Goal: Information Seeking & Learning: Learn about a topic

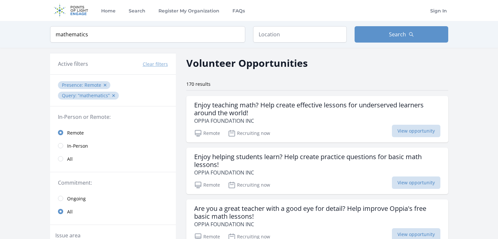
scroll to position [542, 0]
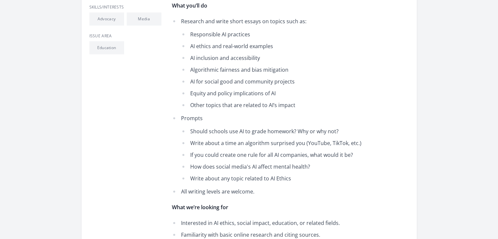
scroll to position [245, 0]
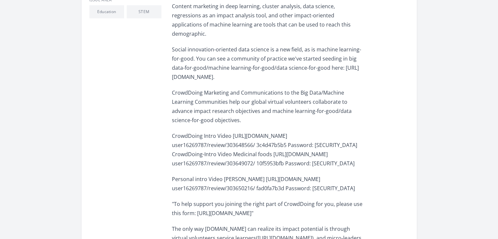
scroll to position [308, 0]
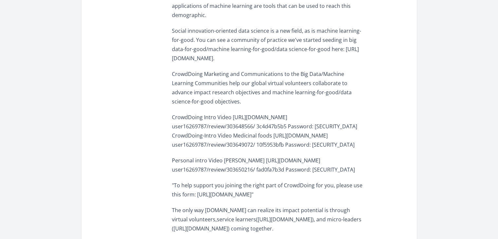
click at [271, 33] on p "Social innovation-oriented data science is a new field, as is machine learning-…" at bounding box center [268, 44] width 192 height 37
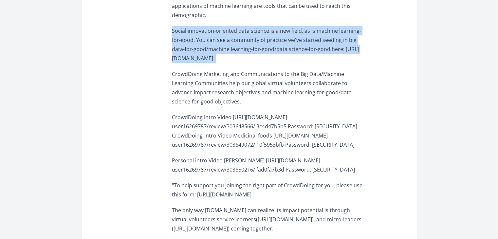
drag, startPoint x: 271, startPoint y: 33, endPoint x: 273, endPoint y: 89, distance: 56.4
click at [273, 89] on div "CrowdDoing Growth Hacking for Recruiting Data Science Volunteers Growth hacking…" at bounding box center [268, 143] width 192 height 592
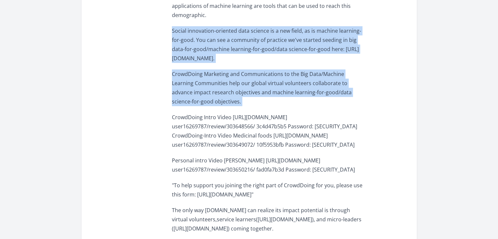
click at [273, 89] on p "CrowdDoing Marketing and Communications to the Big Data/Machine Learning Commun…" at bounding box center [268, 87] width 192 height 37
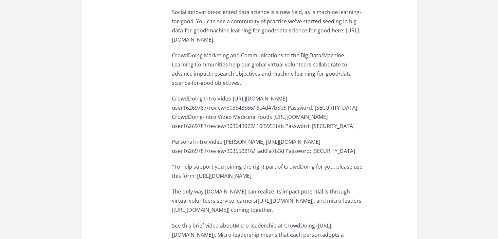
scroll to position [327, 0]
click at [249, 57] on p "CrowdDoing Marketing and Communications to the Big Data/Machine Learning Commun…" at bounding box center [268, 68] width 192 height 37
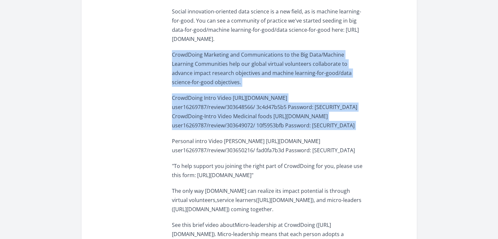
drag, startPoint x: 249, startPoint y: 57, endPoint x: 263, endPoint y: 121, distance: 65.8
click at [263, 121] on div "CrowdDoing Growth Hacking for Recruiting Data Science Volunteers Growth hacking…" at bounding box center [268, 123] width 192 height 592
click at [263, 121] on p "CrowdDoing Intro Video https://vimeo.com/ user16269787/review/303648566/ 3c4d47…" at bounding box center [268, 111] width 192 height 37
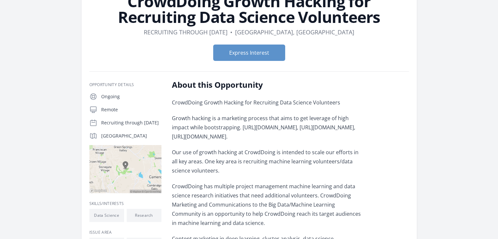
scroll to position [0, 0]
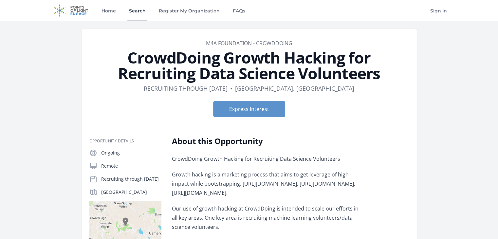
click at [137, 12] on link "Search" at bounding box center [136, 10] width 19 height 21
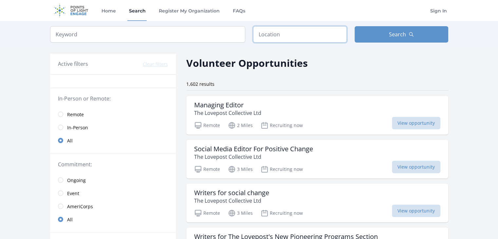
click at [263, 39] on input "text" at bounding box center [300, 34] width 94 height 16
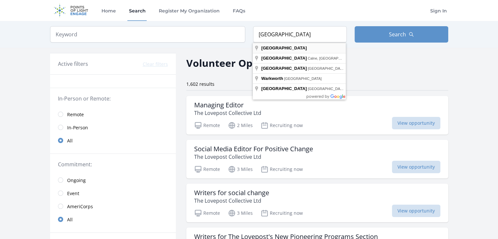
type input "New Zealand"
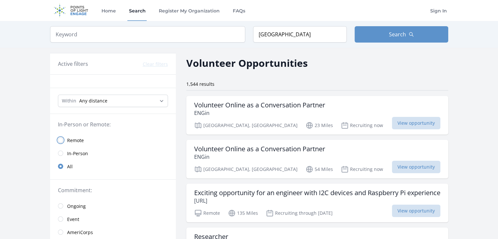
click at [60, 139] on input "radio" at bounding box center [60, 140] width 5 height 5
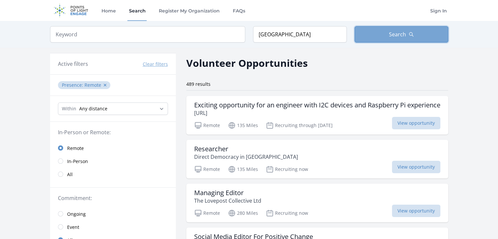
click at [401, 37] on span "Search" at bounding box center [397, 34] width 17 height 8
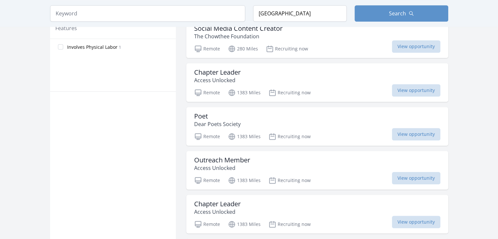
scroll to position [388, 0]
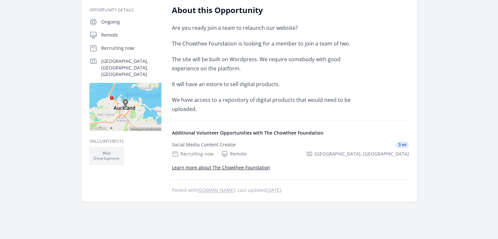
scroll to position [117, 0]
